Goal: Task Accomplishment & Management: Complete application form

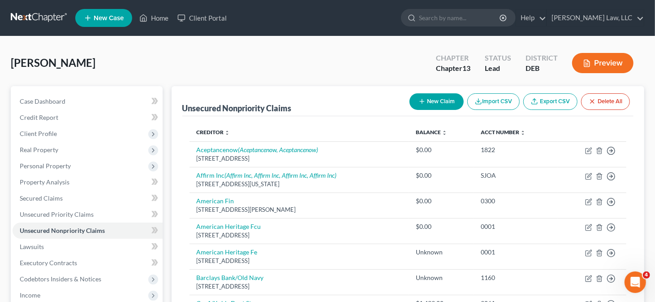
scroll to position [179, 0]
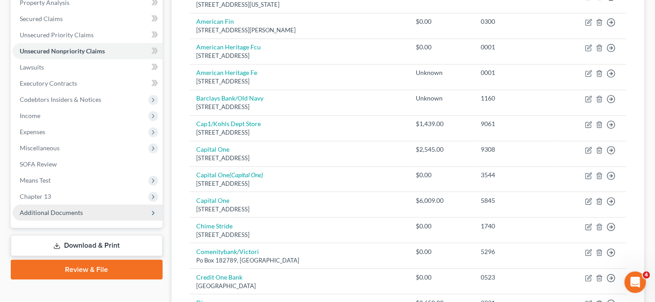
click at [62, 213] on span "Additional Documents" at bounding box center [51, 212] width 63 height 8
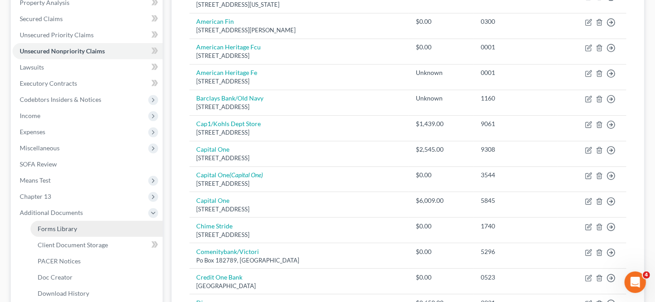
click at [87, 231] on link "Forms Library" at bounding box center [96, 228] width 132 height 16
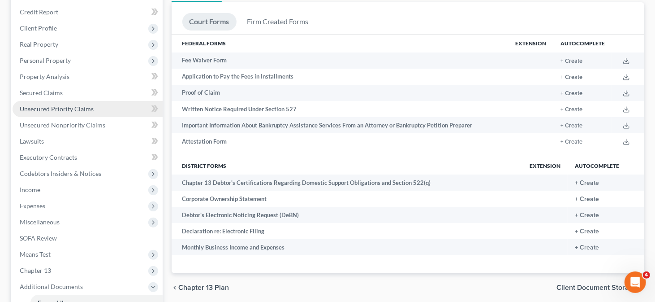
scroll to position [134, 0]
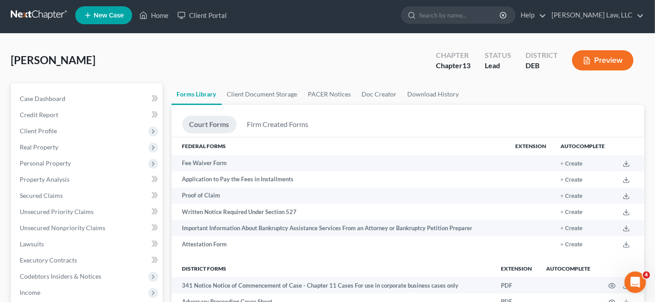
scroll to position [0, 0]
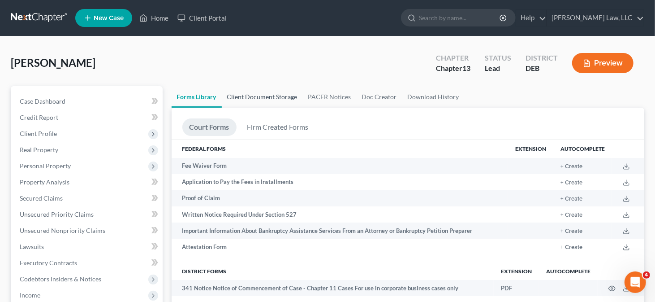
click at [270, 96] on link "Client Document Storage" at bounding box center [262, 97] width 81 height 22
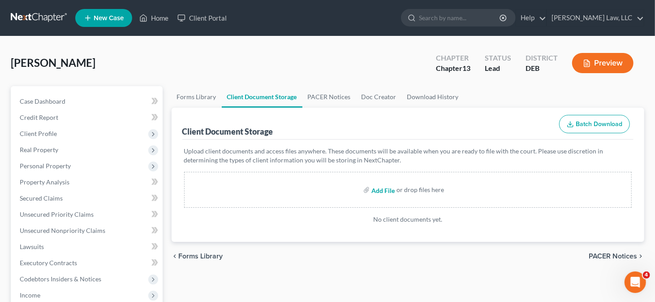
click at [387, 191] on input "file" at bounding box center [382, 189] width 22 height 16
type input "C:\fakepath\Certificate of Credit Counseling.pdf"
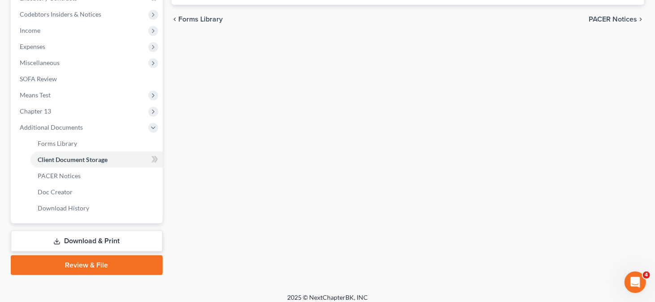
scroll to position [269, 0]
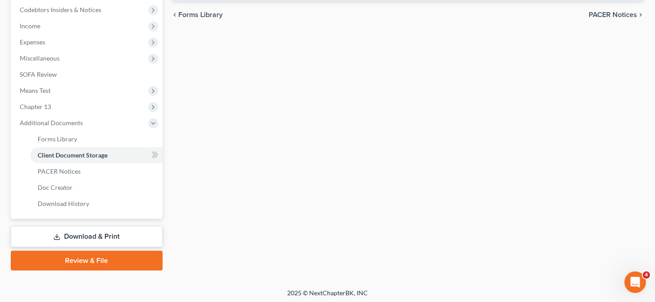
click at [112, 233] on link "Download & Print" at bounding box center [87, 236] width 152 height 21
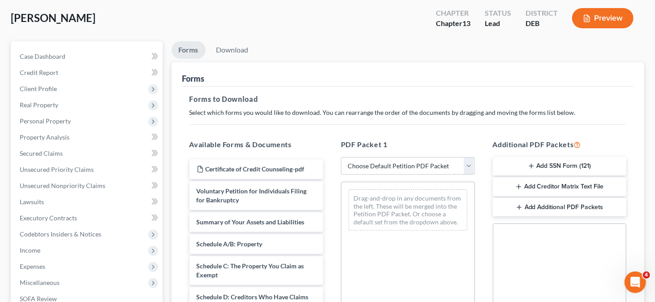
scroll to position [90, 0]
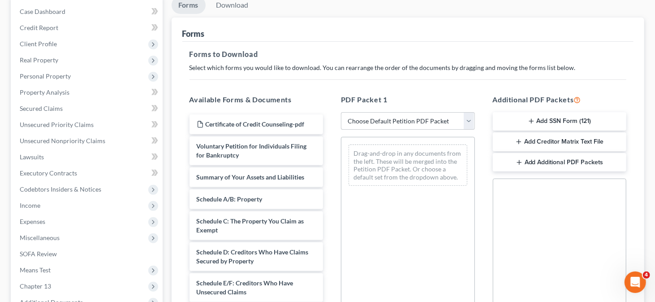
click at [524, 119] on button "Add SSN Form (121)" at bounding box center [560, 121] width 134 height 19
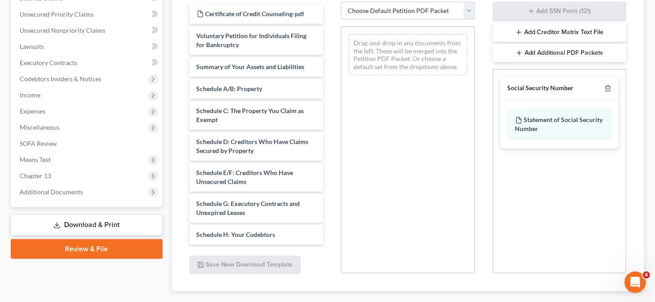
scroll to position [224, 0]
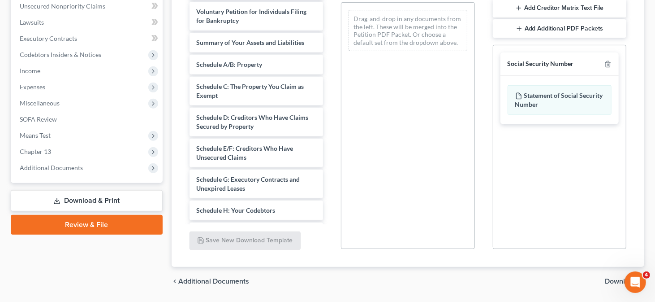
click at [612, 278] on span "Download" at bounding box center [621, 280] width 32 height 7
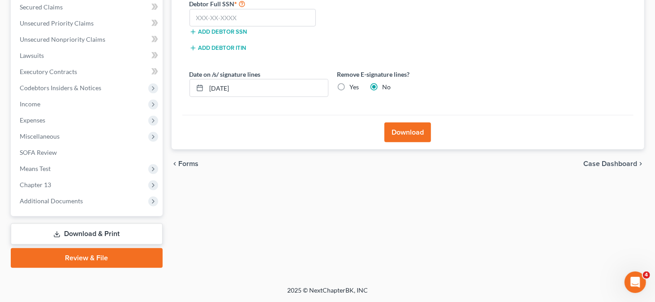
scroll to position [190, 0]
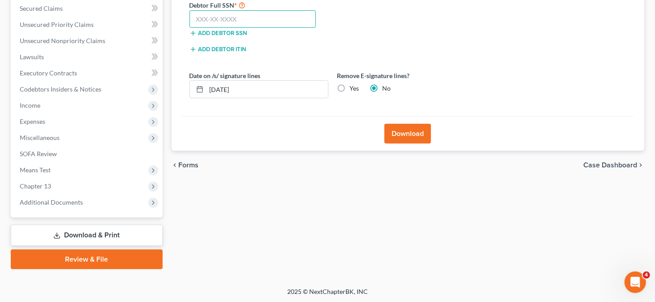
click at [245, 19] on input "text" at bounding box center [253, 19] width 127 height 18
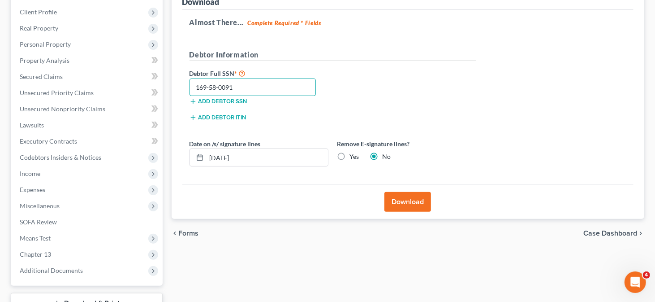
scroll to position [100, 0]
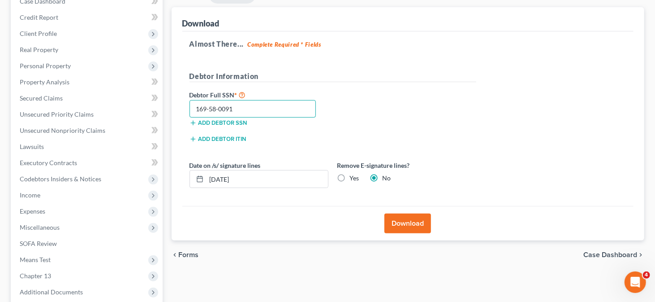
type input "169-58-0091"
click at [412, 222] on button "Download" at bounding box center [407, 223] width 47 height 20
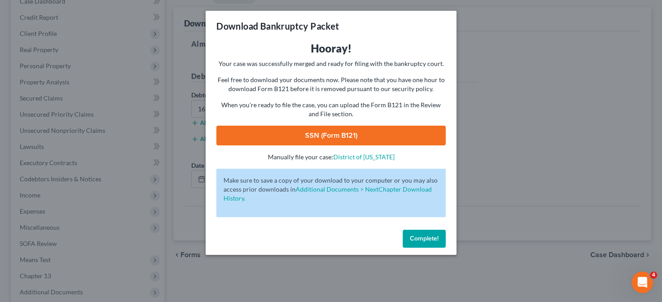
click at [320, 137] on link "SSN (Form B121)" at bounding box center [330, 135] width 229 height 20
click at [435, 238] on span "Complete!" at bounding box center [424, 238] width 29 height 8
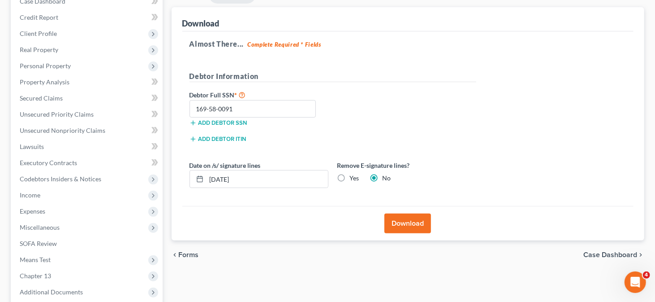
scroll to position [190, 0]
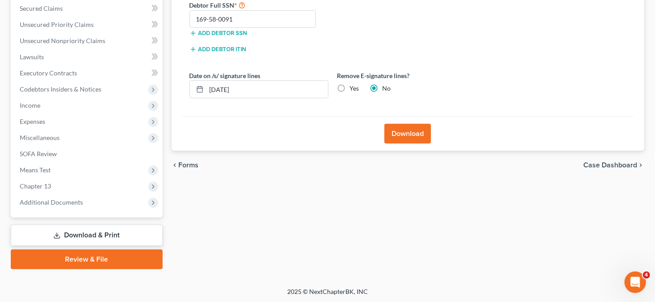
click at [91, 259] on link "Review & File" at bounding box center [87, 259] width 152 height 20
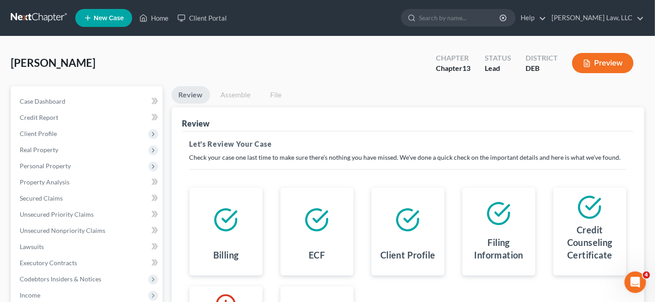
scroll to position [90, 0]
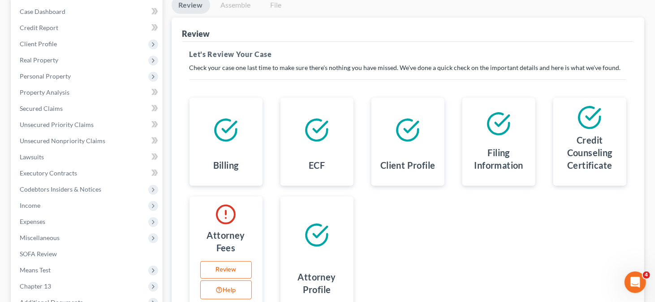
click at [231, 264] on link "Review" at bounding box center [226, 270] width 52 height 18
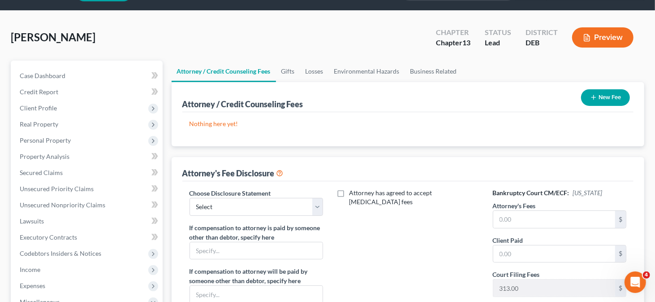
scroll to position [45, 0]
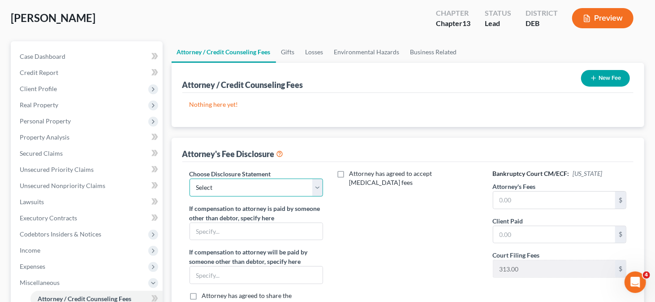
click at [274, 188] on select "Select Attorney" at bounding box center [257, 187] width 134 height 18
select select "0"
click at [190, 178] on select "Select Attorney" at bounding box center [257, 187] width 134 height 18
click at [520, 195] on input "text" at bounding box center [554, 199] width 122 height 17
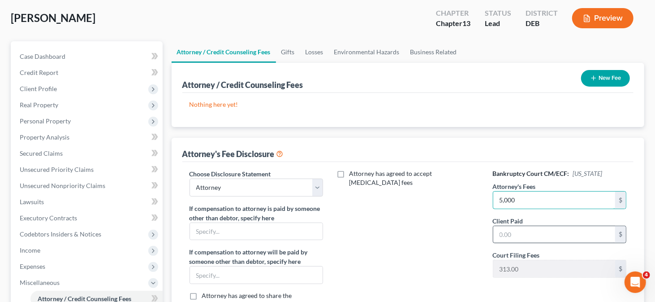
type input "5,000"
click at [503, 229] on input "text" at bounding box center [554, 234] width 122 height 17
type input "400"
click at [605, 78] on button "New Fee" at bounding box center [605, 78] width 49 height 17
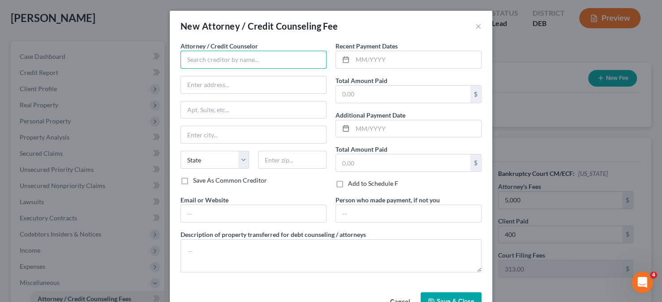
click at [254, 55] on input "text" at bounding box center [254, 60] width 146 height 18
type input "[PERSON_NAME] Law, LLC"
drag, startPoint x: 383, startPoint y: 97, endPoint x: 401, endPoint y: 91, distance: 18.7
click at [383, 97] on input "text" at bounding box center [403, 94] width 134 height 17
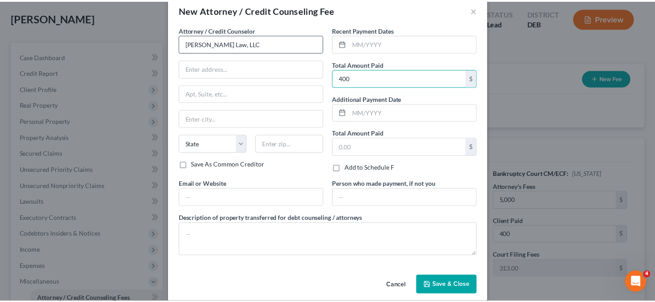
scroll to position [25, 0]
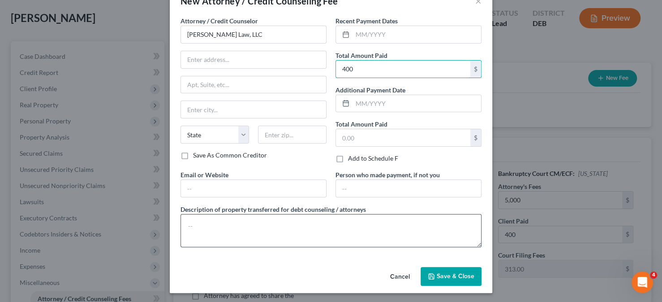
type input "400"
click at [242, 223] on textarea at bounding box center [331, 230] width 301 height 33
type textarea "Attorney Fees"
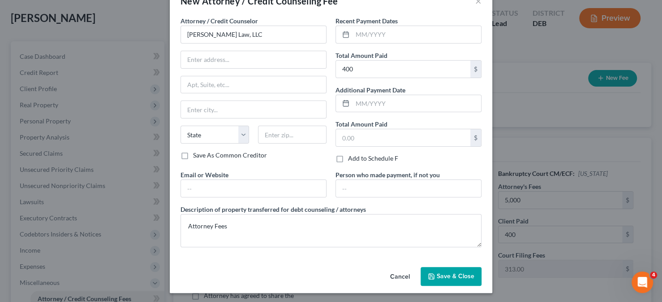
click at [428, 277] on icon "button" at bounding box center [431, 275] width 7 height 7
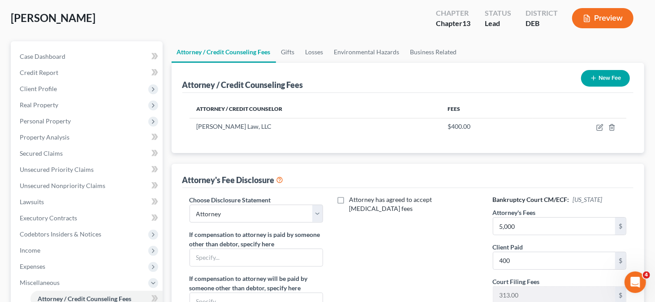
click at [600, 80] on button "New Fee" at bounding box center [605, 78] width 49 height 17
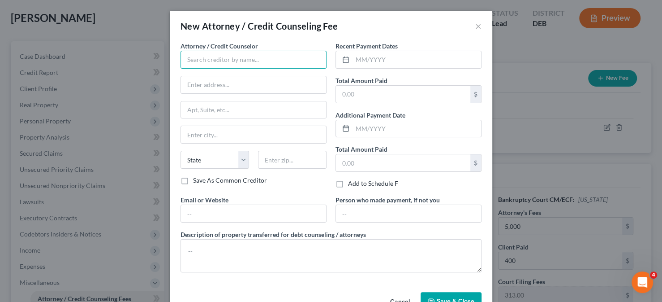
click at [238, 59] on input "text" at bounding box center [254, 60] width 146 height 18
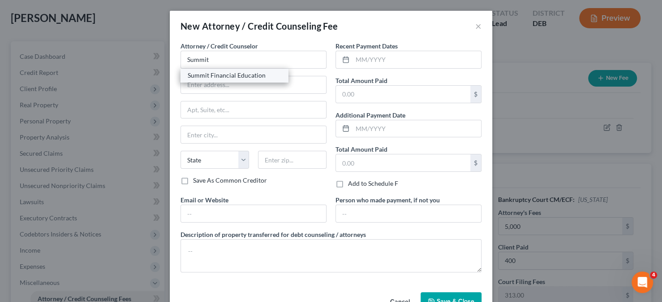
click at [220, 76] on div "Summit Financial Education" at bounding box center [234, 75] width 93 height 9
type input "Summit Financial Education"
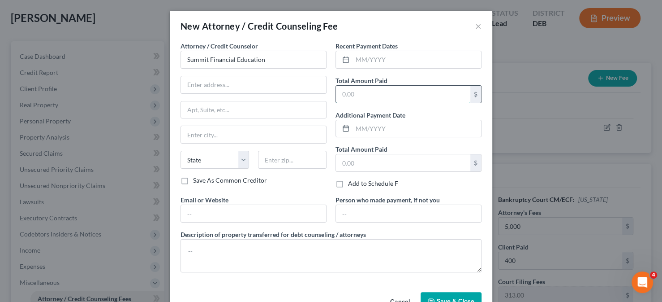
drag, startPoint x: 359, startPoint y: 94, endPoint x: 415, endPoint y: 91, distance: 55.6
click at [359, 94] on input "text" at bounding box center [403, 94] width 134 height 17
type input "14.95"
click at [248, 212] on input "text" at bounding box center [253, 213] width 145 height 17
type input "[DOMAIN_NAME]"
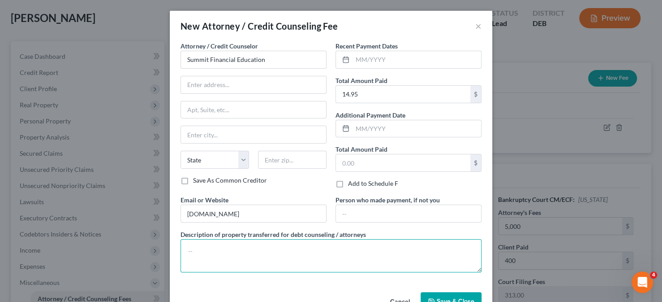
click at [232, 257] on textarea at bounding box center [331, 255] width 301 height 33
type textarea "Prefiling Credit Counseling"
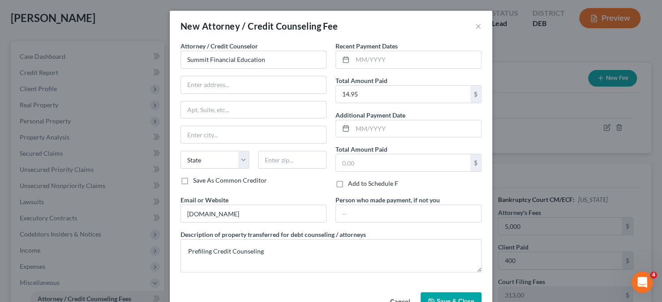
click at [450, 294] on button "Save & Close" at bounding box center [451, 301] width 61 height 19
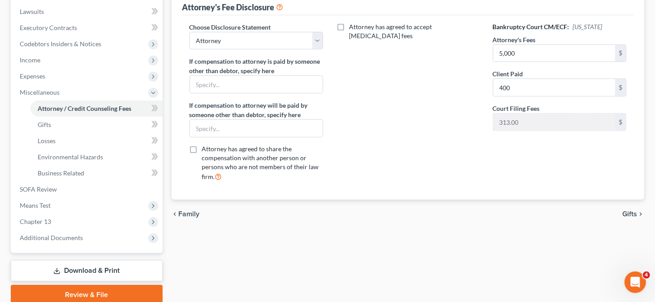
scroll to position [269, 0]
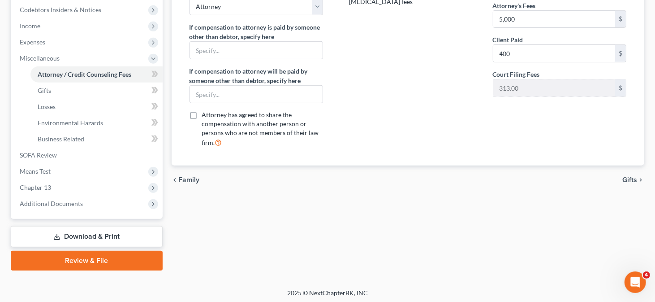
drag, startPoint x: 97, startPoint y: 259, endPoint x: 104, endPoint y: 252, distance: 9.8
click at [97, 259] on link "Review & File" at bounding box center [87, 261] width 152 height 20
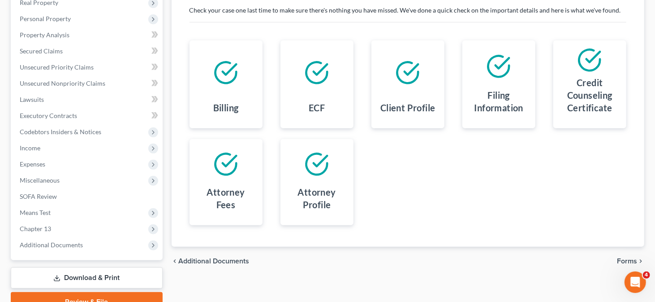
scroll to position [179, 0]
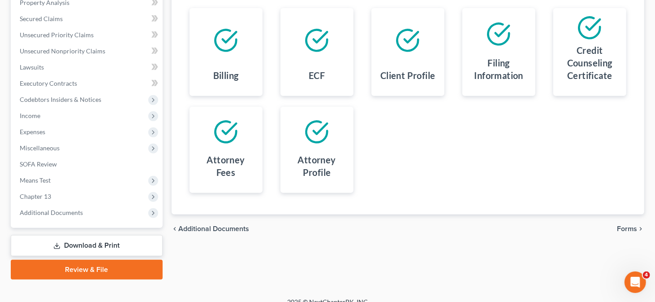
click at [624, 229] on span "Forms" at bounding box center [627, 228] width 20 height 7
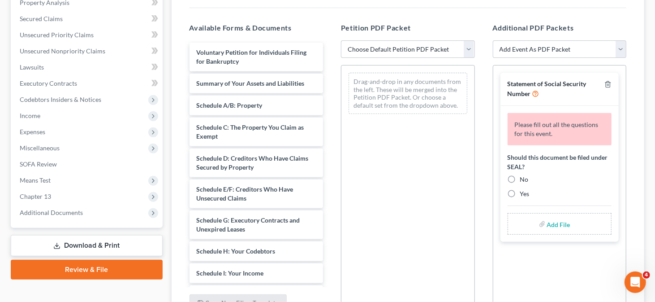
click at [523, 178] on span "No" at bounding box center [524, 179] width 9 height 8
click at [524, 178] on input "No" at bounding box center [527, 178] width 6 height 6
radio input "true"
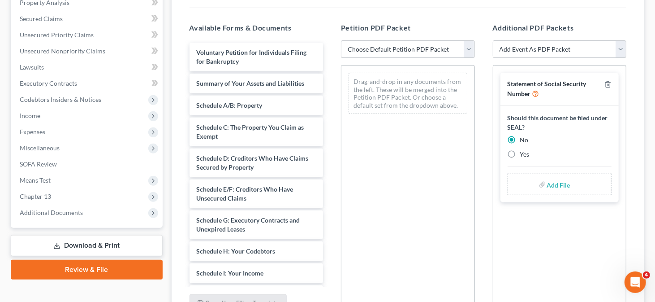
click at [564, 185] on input "file" at bounding box center [558, 184] width 22 height 16
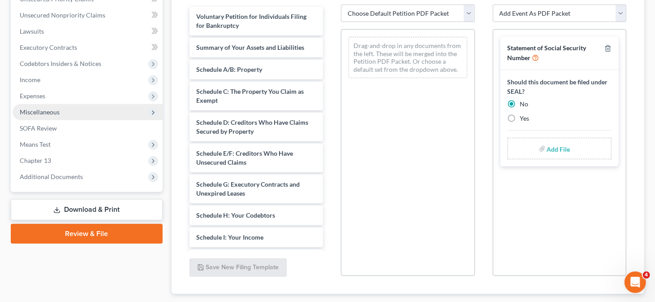
scroll to position [224, 0]
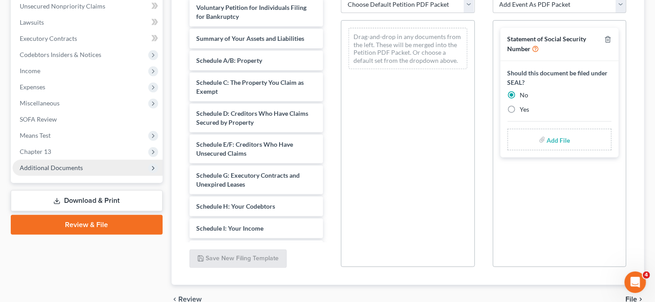
click at [83, 164] on span "Additional Documents" at bounding box center [88, 168] width 150 height 16
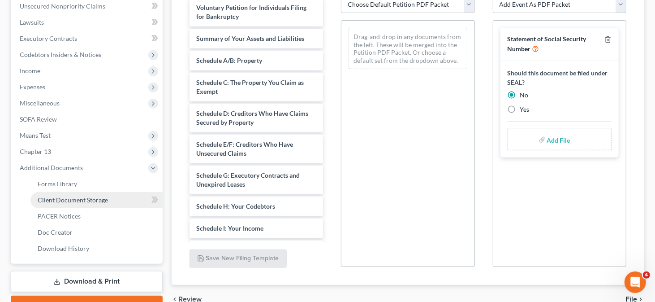
click at [76, 194] on link "Client Document Storage" at bounding box center [96, 200] width 132 height 16
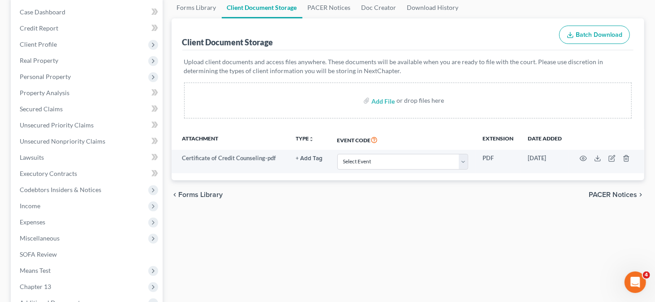
scroll to position [90, 0]
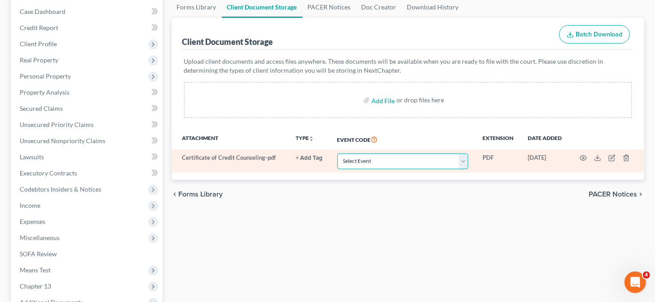
click at [388, 163] on select "Select Event 20 Largest Unsecured Creditors Amended Petition Amended Schedules/…" at bounding box center [402, 161] width 131 height 16
select select "5"
click at [337, 153] on select "Select Event 20 Largest Unsecured Creditors Amended Petition Amended Schedules/…" at bounding box center [402, 161] width 131 height 16
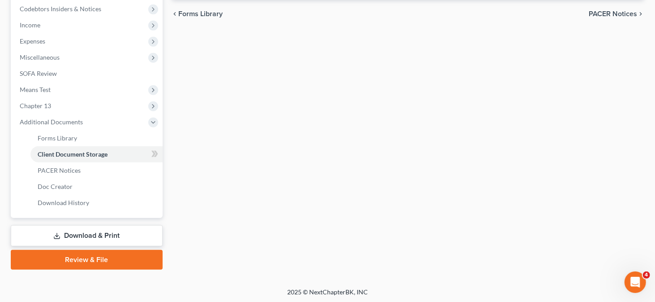
click at [81, 258] on link "Review & File" at bounding box center [87, 260] width 152 height 20
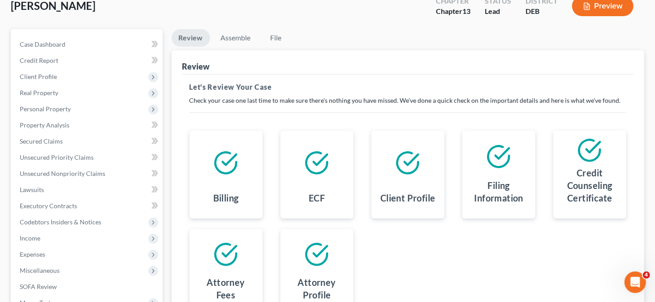
scroll to position [179, 0]
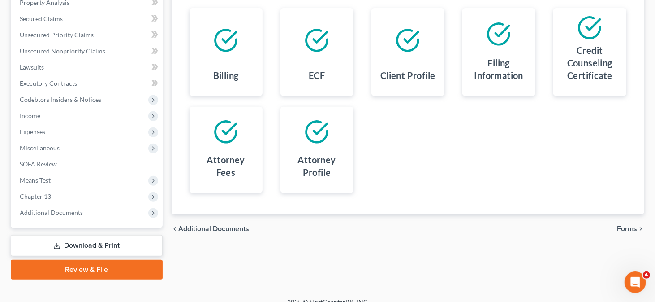
click at [626, 227] on span "Forms" at bounding box center [627, 228] width 20 height 7
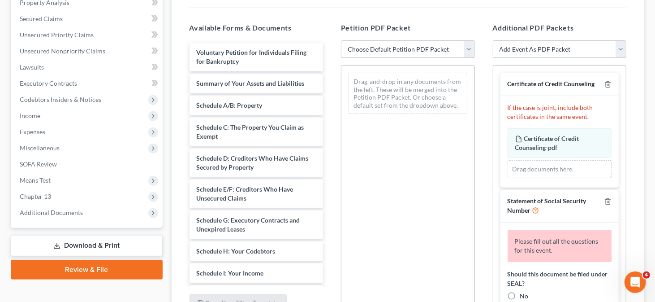
click at [413, 50] on select "Choose Default Petition PDF Packet Complete Bankruptcy Petition (all forms and …" at bounding box center [408, 49] width 134 height 18
select select "1"
click at [341, 40] on select "Choose Default Petition PDF Packet Complete Bankruptcy Petition (all forms and …" at bounding box center [408, 49] width 134 height 18
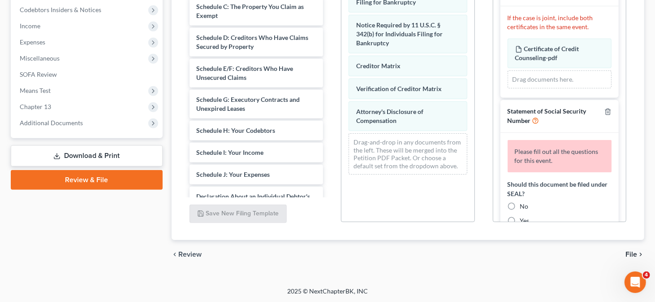
scroll to position [90, 0]
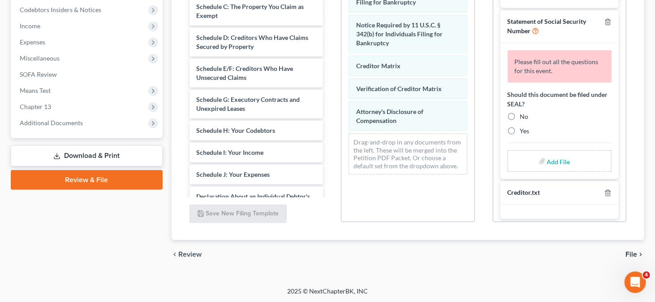
click at [520, 121] on label "No" at bounding box center [524, 116] width 9 height 9
click at [524, 118] on input "No" at bounding box center [527, 115] width 6 height 6
radio input "true"
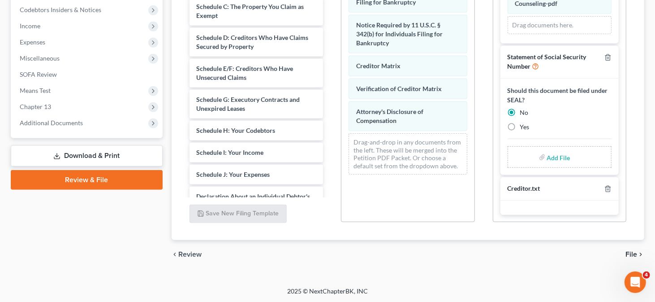
scroll to position [61, 0]
click at [555, 156] on input "file" at bounding box center [558, 157] width 22 height 16
type input "C:\fakepath\SSN Form.pdf"
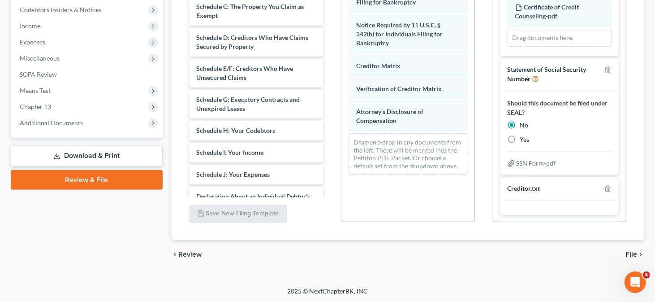
scroll to position [49, 0]
click at [631, 251] on span "File" at bounding box center [632, 254] width 12 height 7
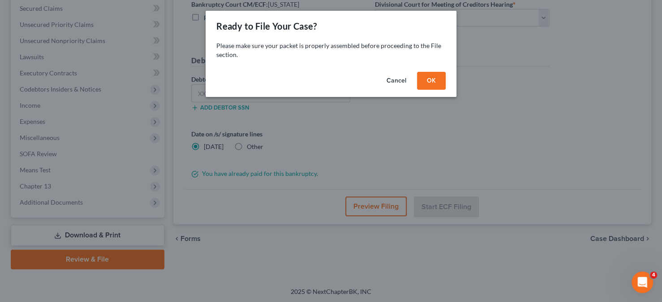
click at [436, 83] on button "OK" at bounding box center [431, 81] width 29 height 18
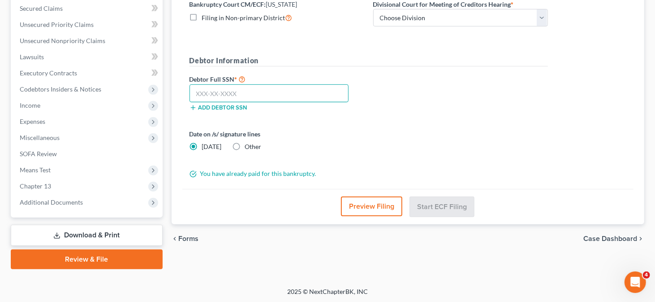
click at [242, 86] on input "text" at bounding box center [270, 93] width 160 height 18
type input "169-58-0091"
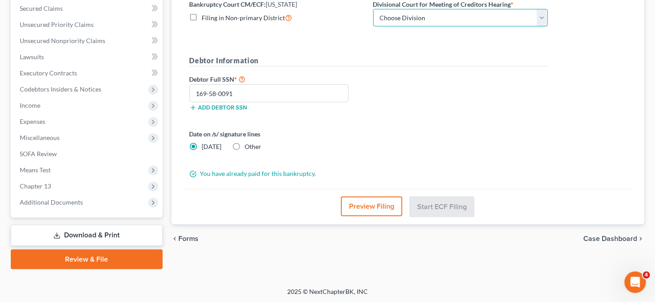
click at [402, 20] on select "Choose Division [GEOGRAPHIC_DATA]" at bounding box center [460, 18] width 175 height 18
select select "0"
click at [373, 9] on select "Choose Division [GEOGRAPHIC_DATA]" at bounding box center [460, 18] width 175 height 18
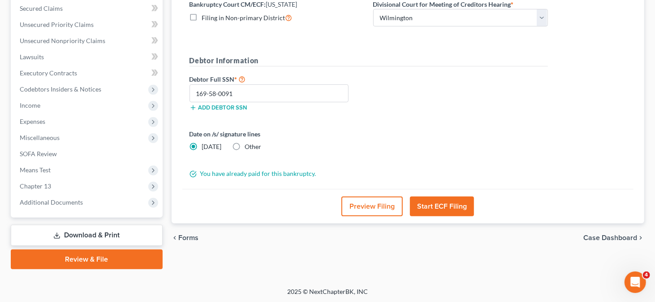
click at [437, 203] on button "Start ECF Filing" at bounding box center [442, 206] width 64 height 20
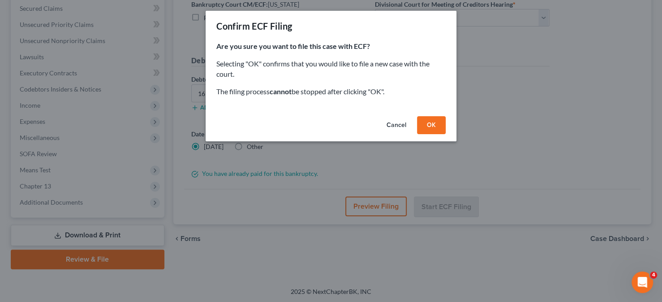
click at [432, 127] on button "OK" at bounding box center [431, 125] width 29 height 18
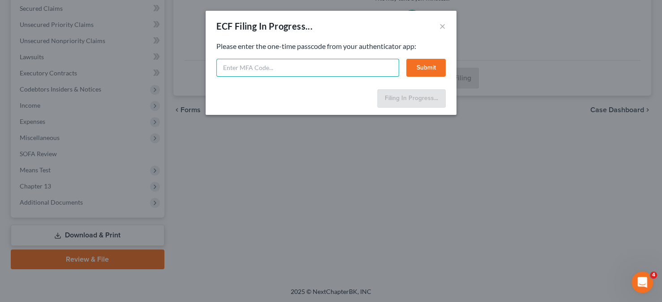
click at [363, 73] on input "text" at bounding box center [307, 68] width 183 height 18
type input "104602"
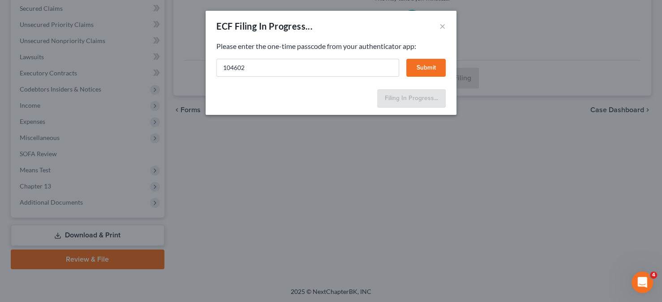
click at [421, 62] on button "Submit" at bounding box center [425, 68] width 39 height 18
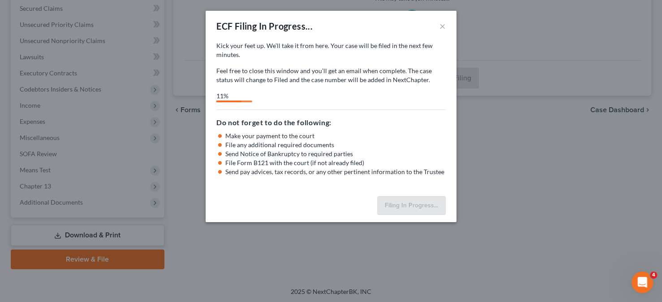
select select "0"
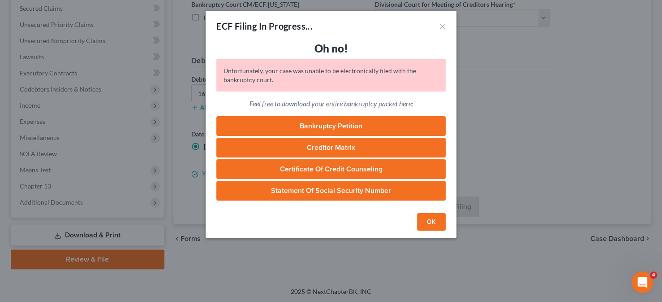
click at [429, 227] on button "OK" at bounding box center [431, 222] width 29 height 18
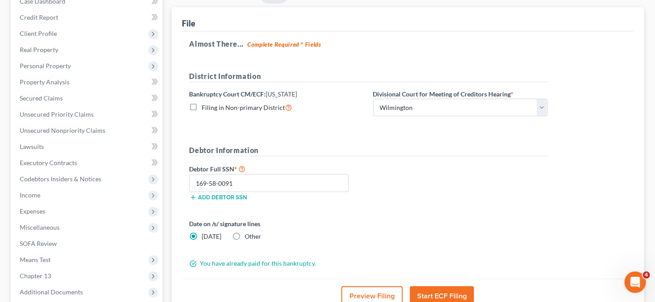
scroll to position [145, 0]
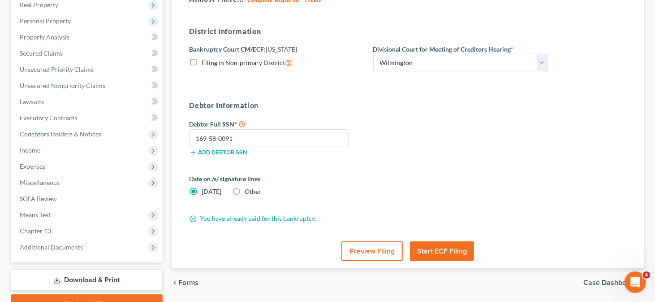
click at [445, 244] on button "Start ECF Filing" at bounding box center [442, 251] width 64 height 20
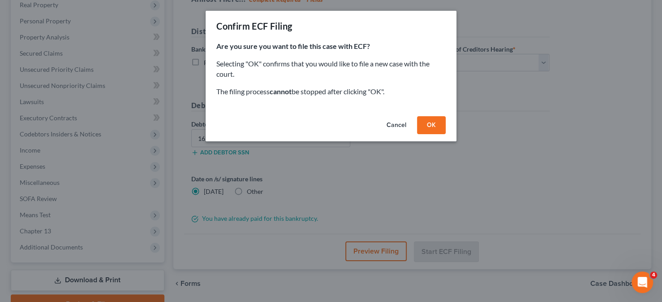
click at [435, 125] on button "OK" at bounding box center [431, 125] width 29 height 18
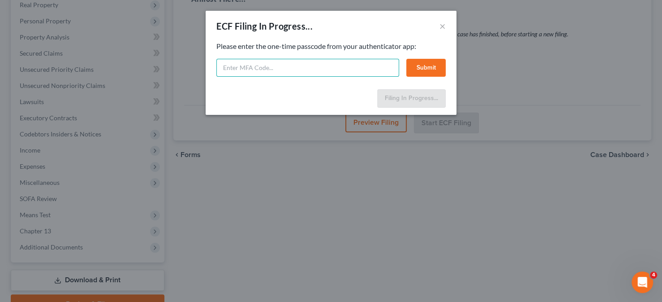
click at [351, 61] on input "text" at bounding box center [307, 68] width 183 height 18
type input "091266"
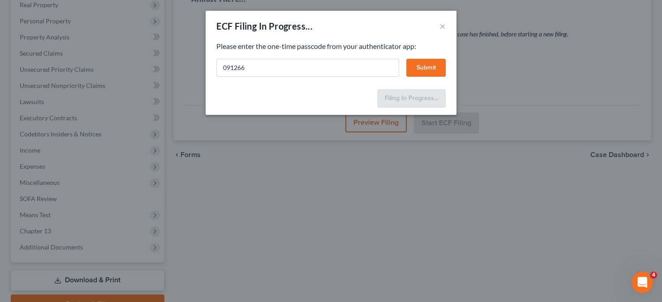
click at [445, 67] on button "Submit" at bounding box center [425, 68] width 39 height 18
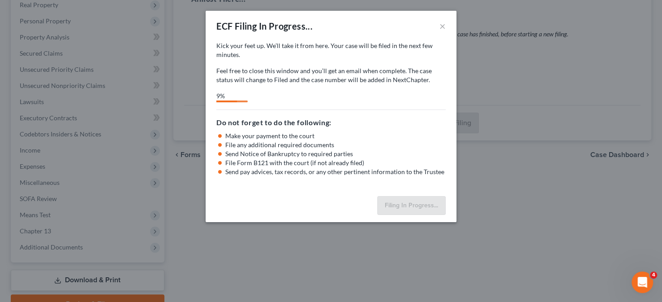
select select "0"
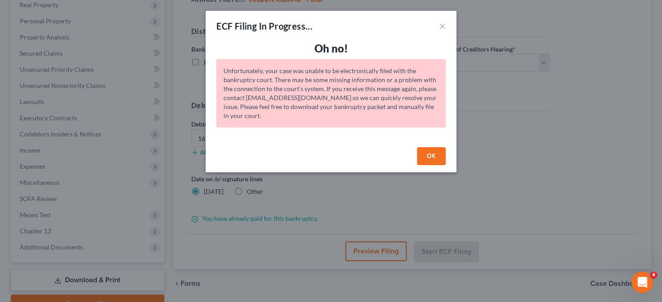
click at [423, 158] on button "OK" at bounding box center [431, 156] width 29 height 18
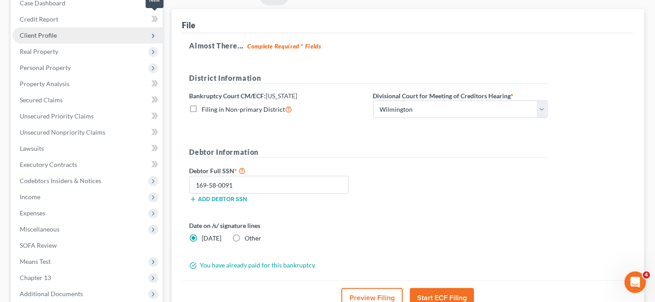
scroll to position [55, 0]
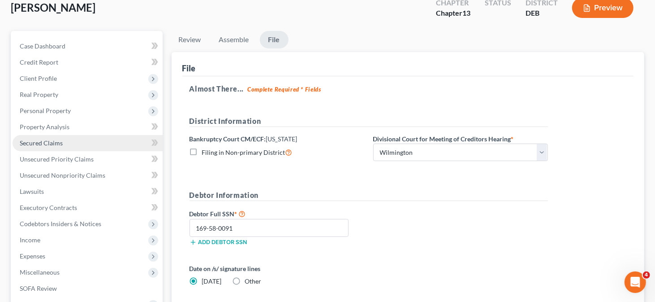
click at [72, 145] on link "Secured Claims" at bounding box center [88, 143] width 150 height 16
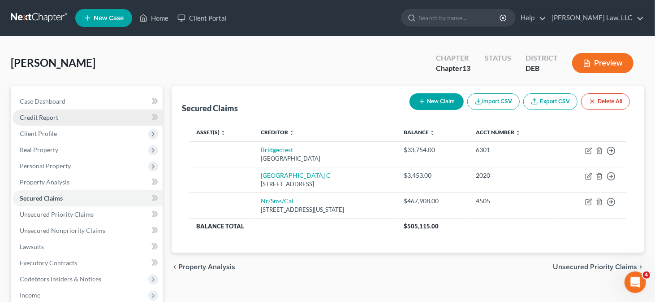
click at [42, 117] on span "Credit Report" at bounding box center [39, 117] width 39 height 8
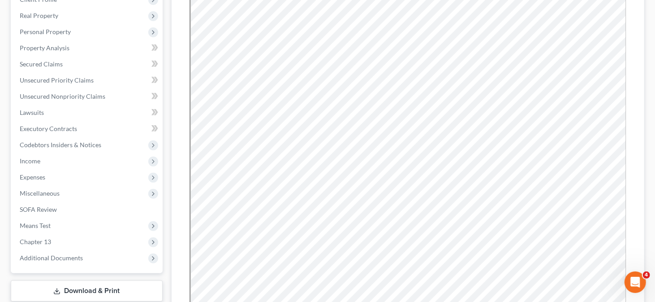
scroll to position [134, 0]
